Goal: Task Accomplishment & Management: Manage account settings

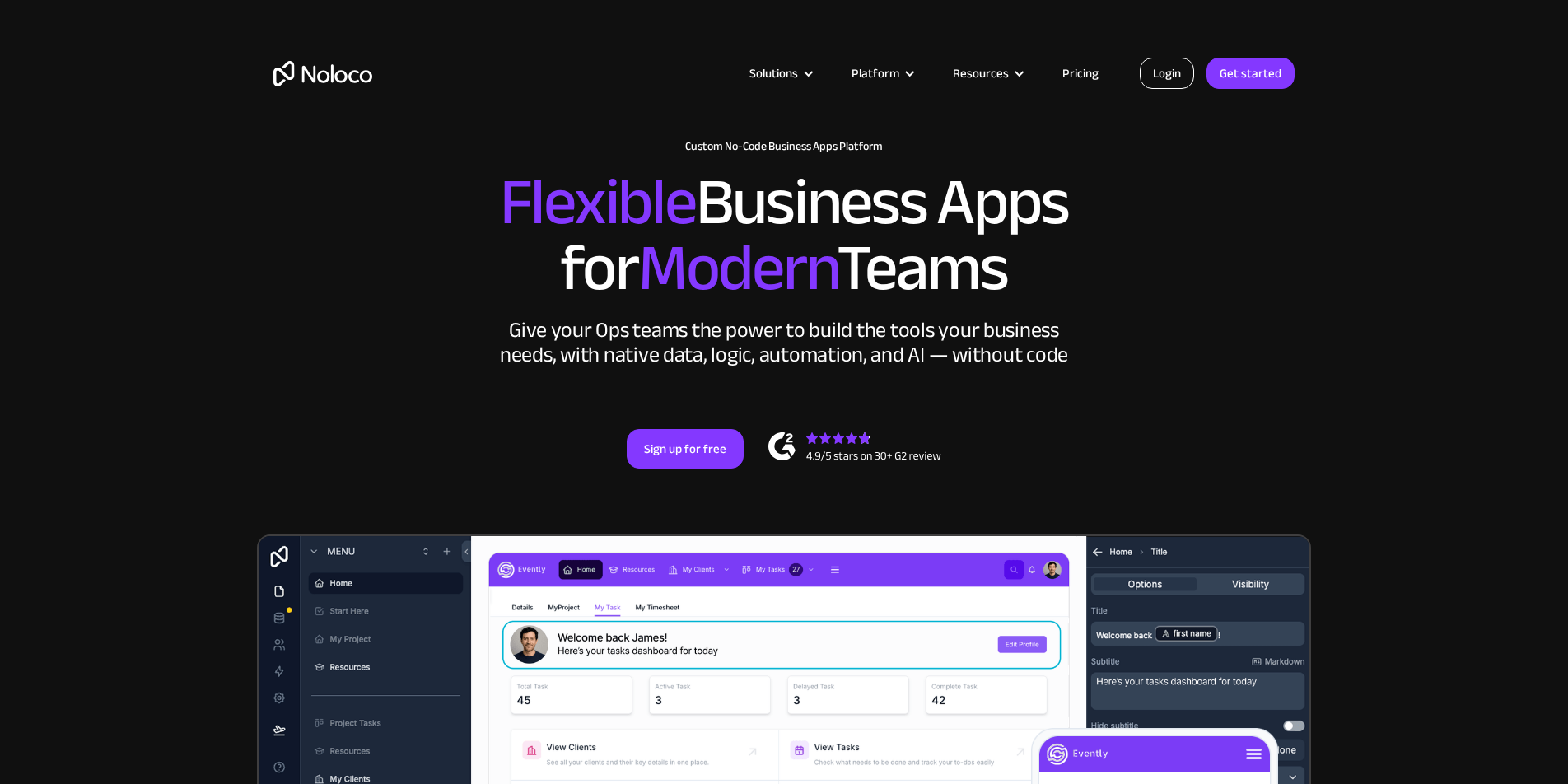
click at [1165, 78] on link "Login" at bounding box center [1167, 72] width 55 height 31
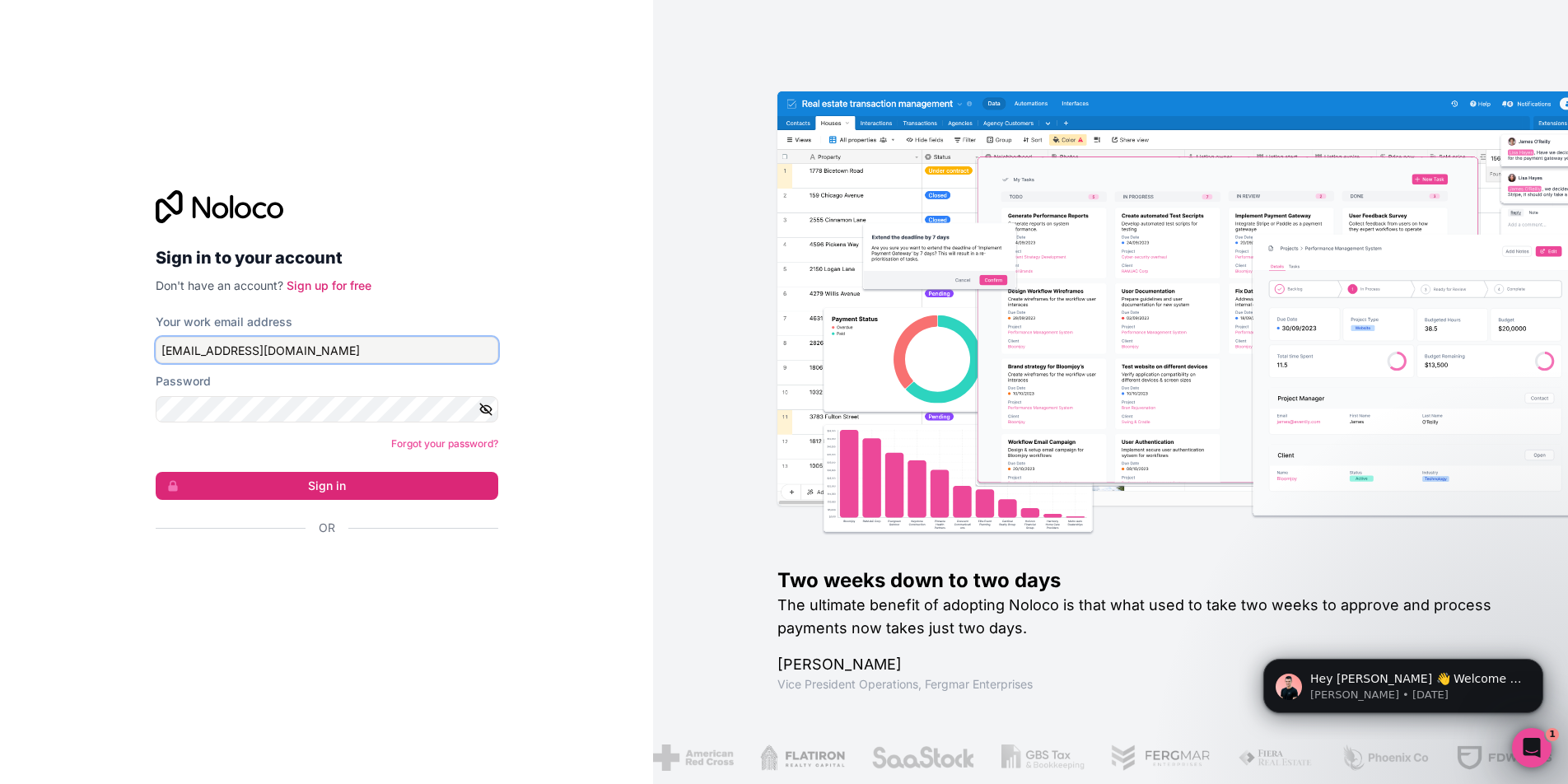
click at [279, 351] on input "zoe@gapconsulting.io" at bounding box center [326, 350] width 342 height 26
type input "zoe@flowconsulting.llc"
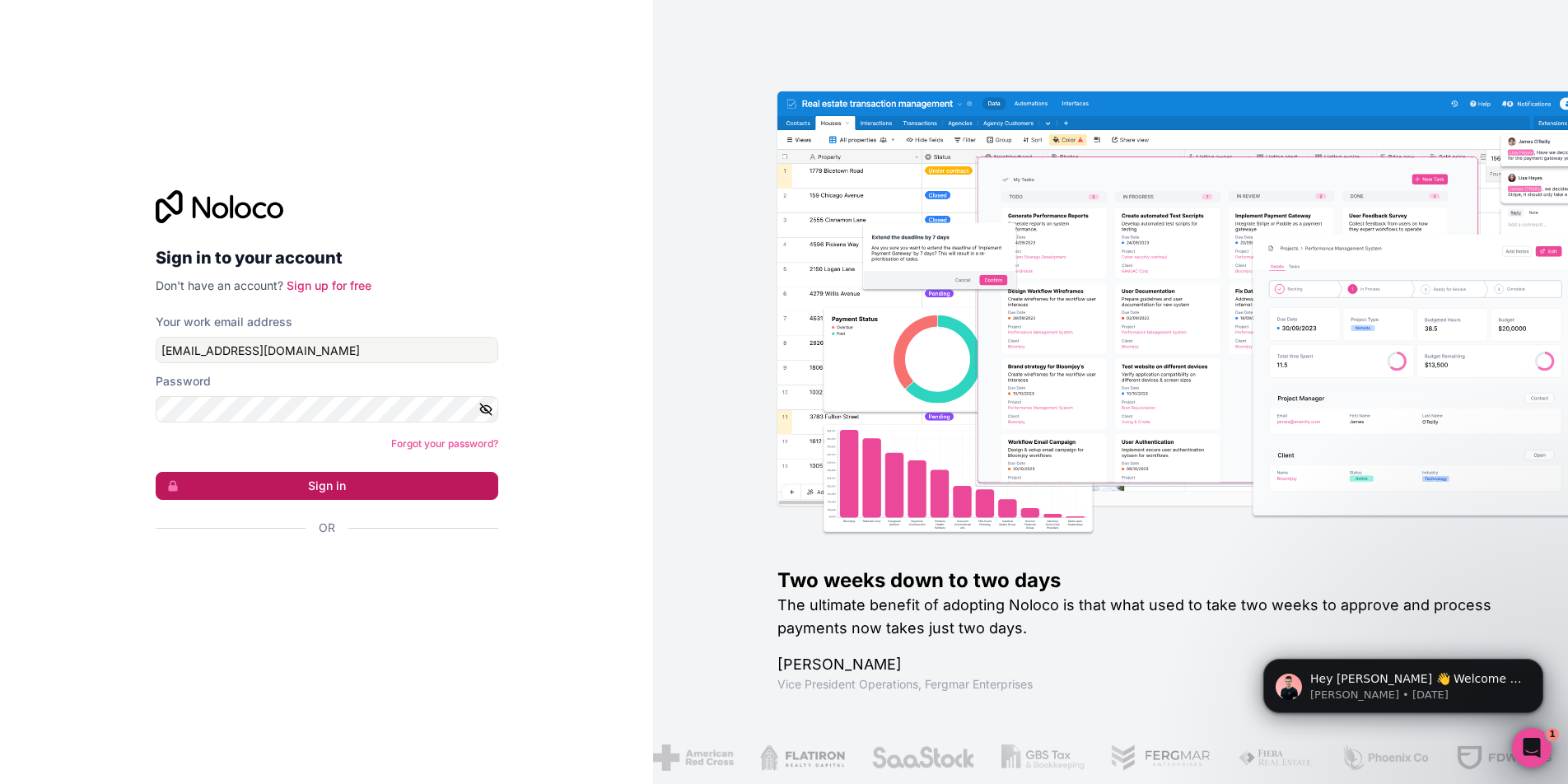
click at [299, 484] on button "Sign in" at bounding box center [326, 485] width 342 height 28
